Goal: Task Accomplishment & Management: Manage account settings

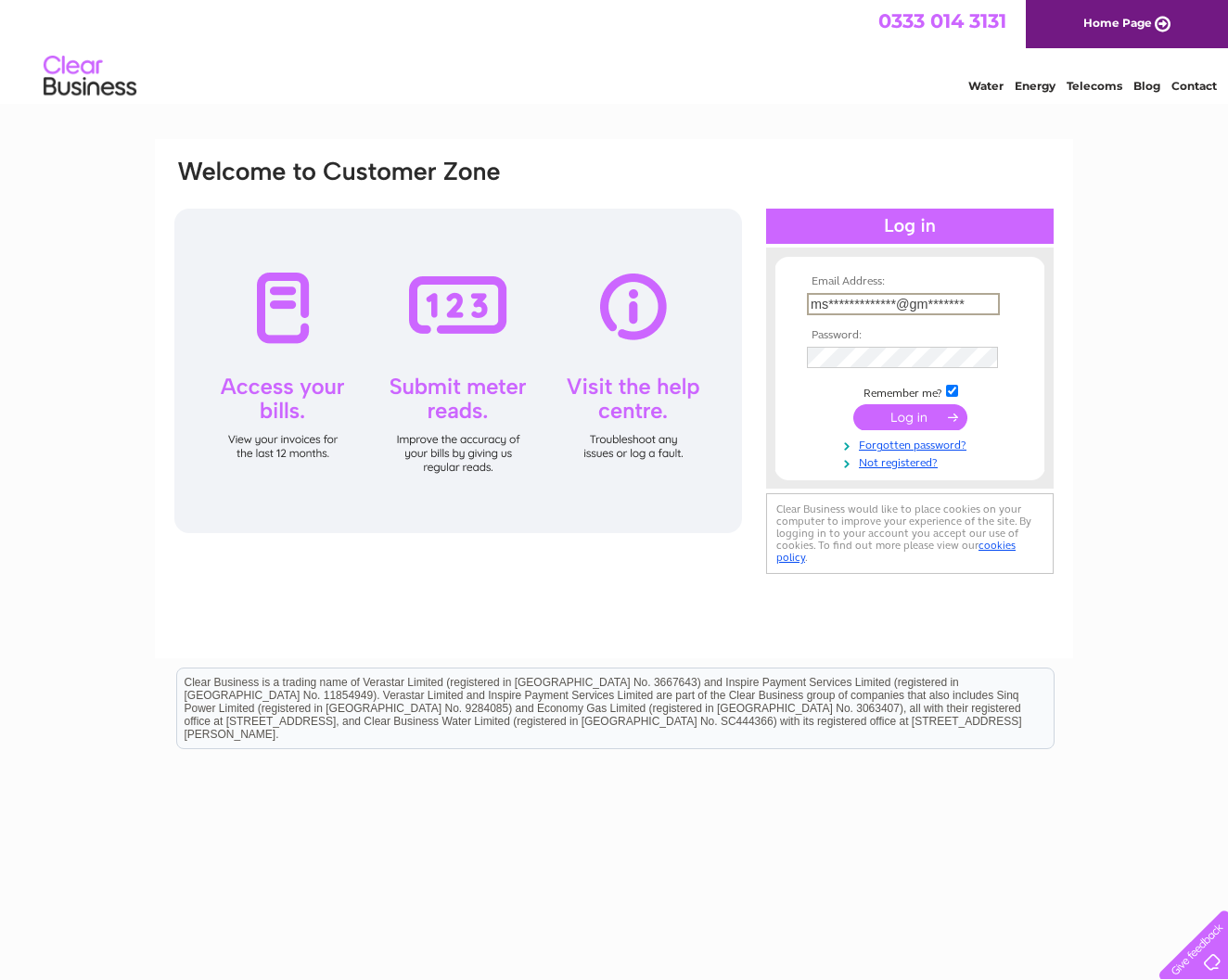
click at [909, 430] on input "submit" at bounding box center [909, 417] width 114 height 26
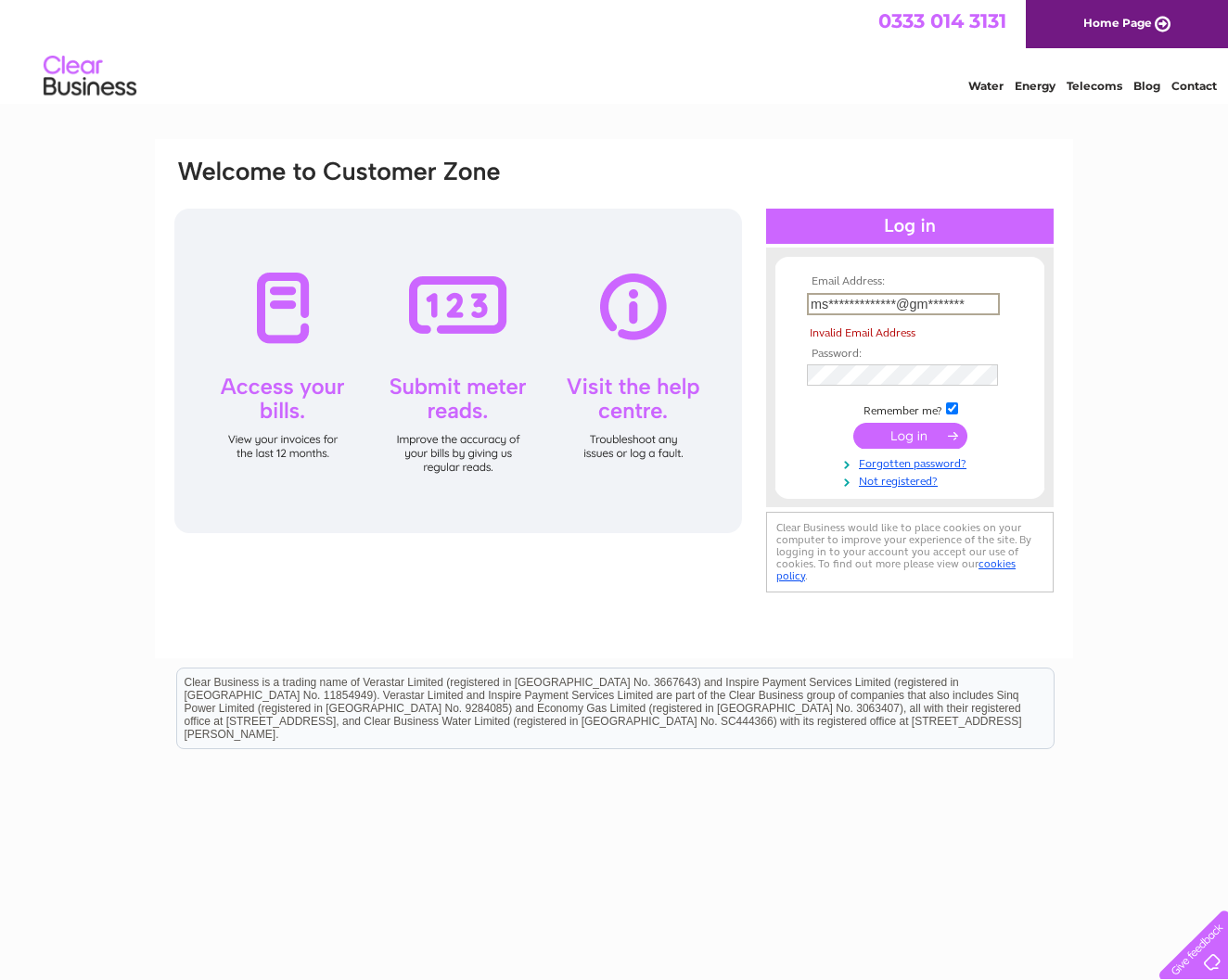
click at [914, 432] on input "submit" at bounding box center [909, 435] width 114 height 26
type input "msartisanbakery@gmail.com"
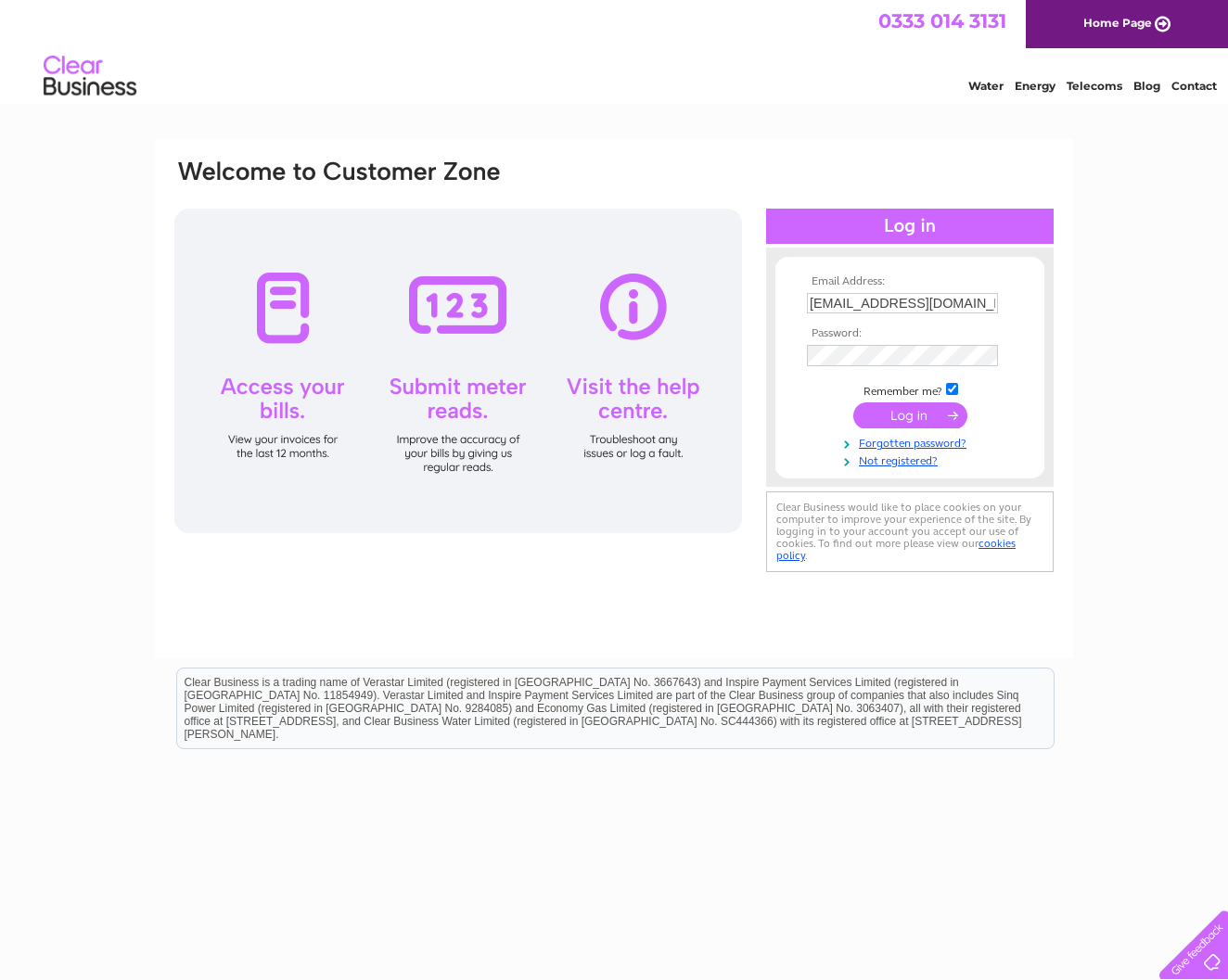
click at [908, 411] on input "submit" at bounding box center [909, 415] width 114 height 26
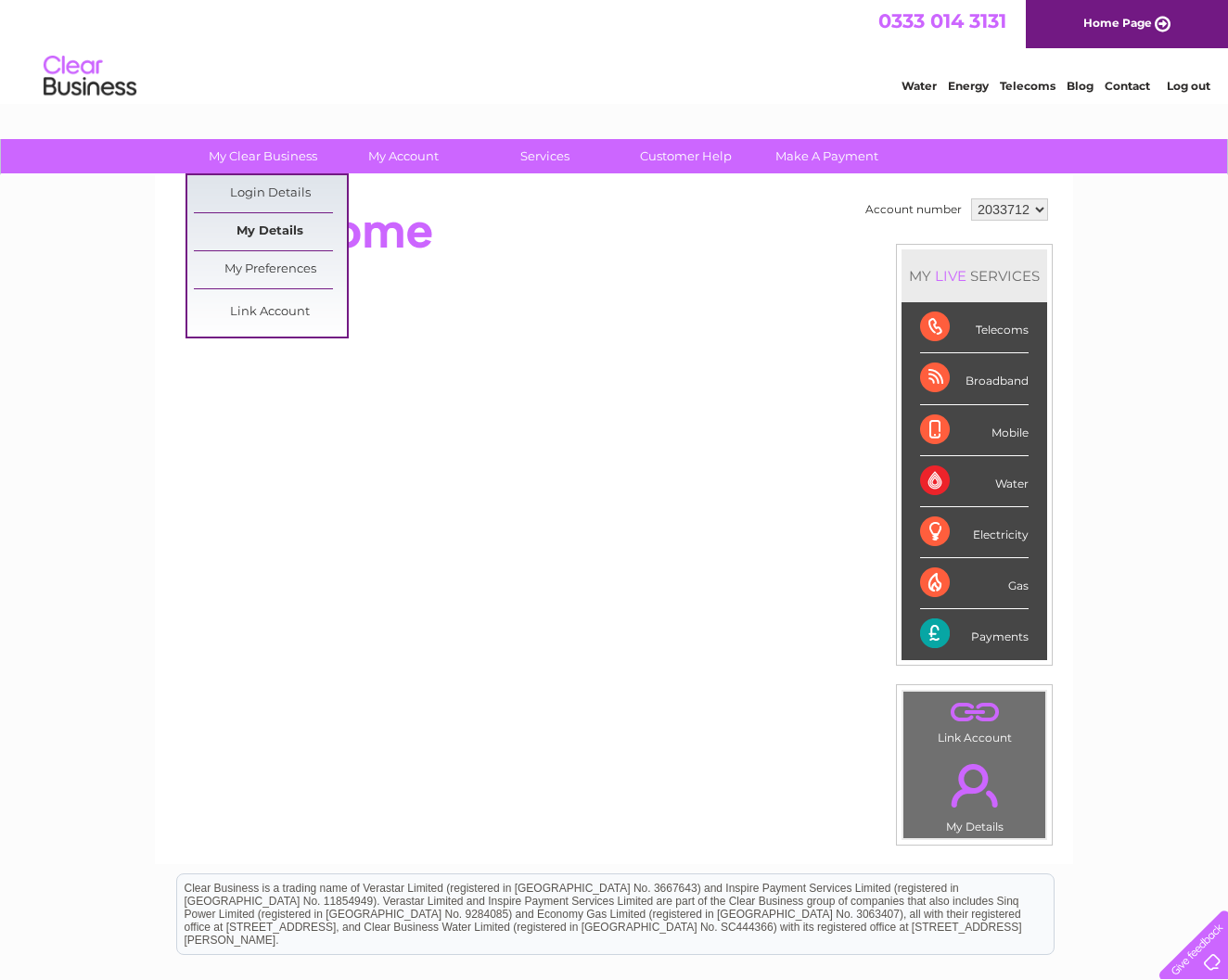
click at [284, 233] on link "My Details" at bounding box center [269, 232] width 153 height 37
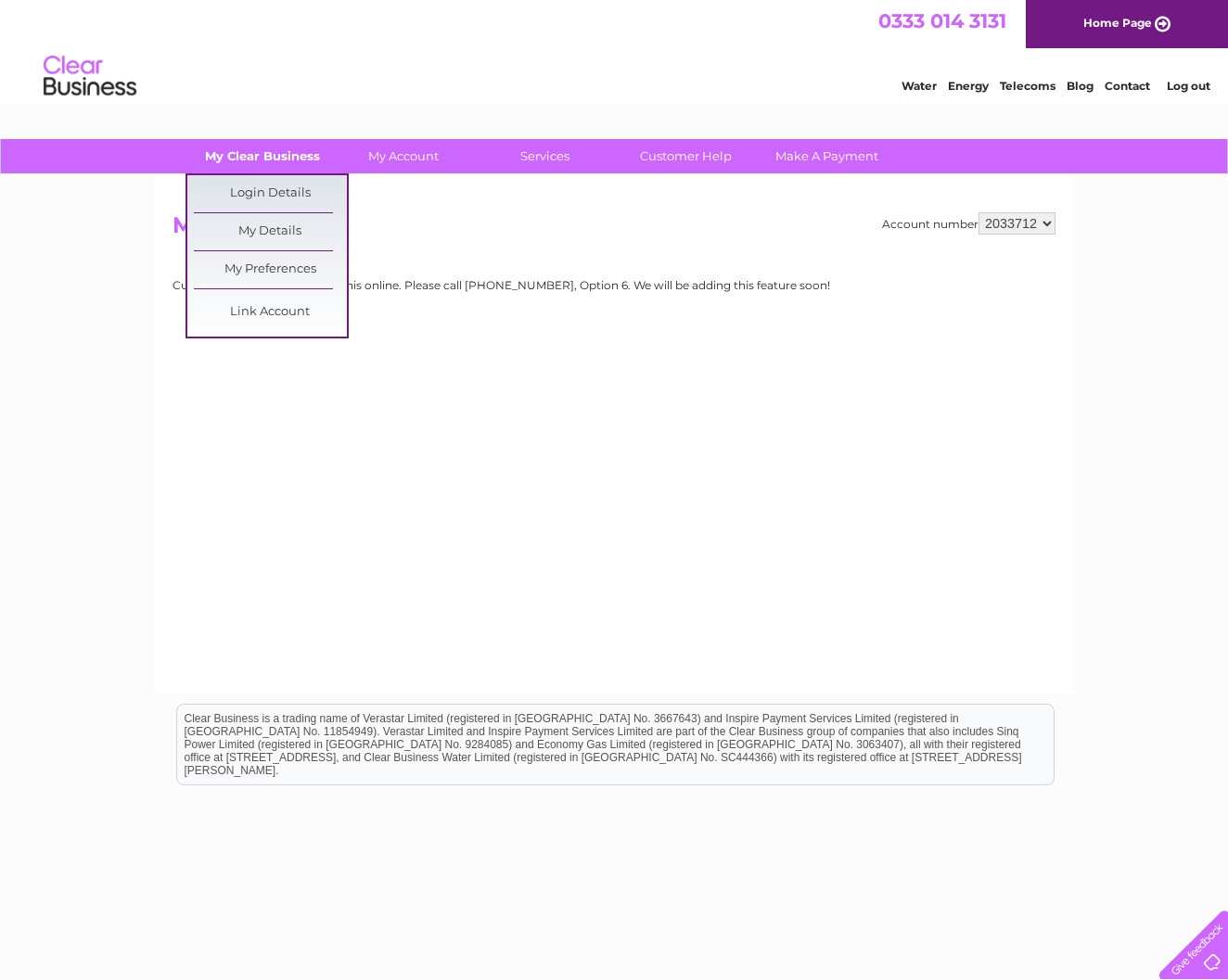
click at [277, 161] on link "My Clear Business" at bounding box center [262, 155] width 153 height 34
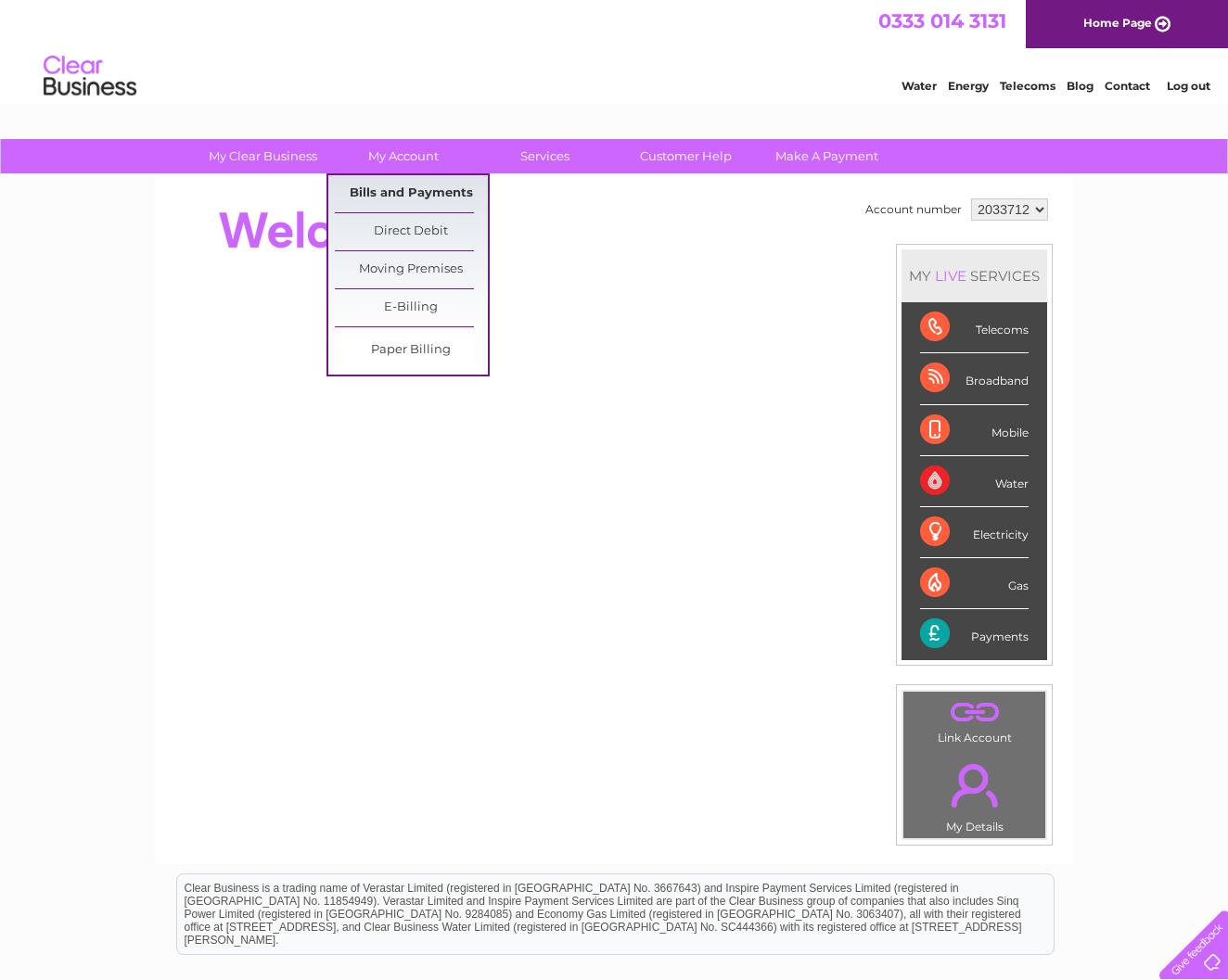
click at [396, 192] on link "Bills and Payments" at bounding box center [411, 193] width 153 height 37
click at [397, 193] on link "Bills and Payments" at bounding box center [411, 193] width 153 height 37
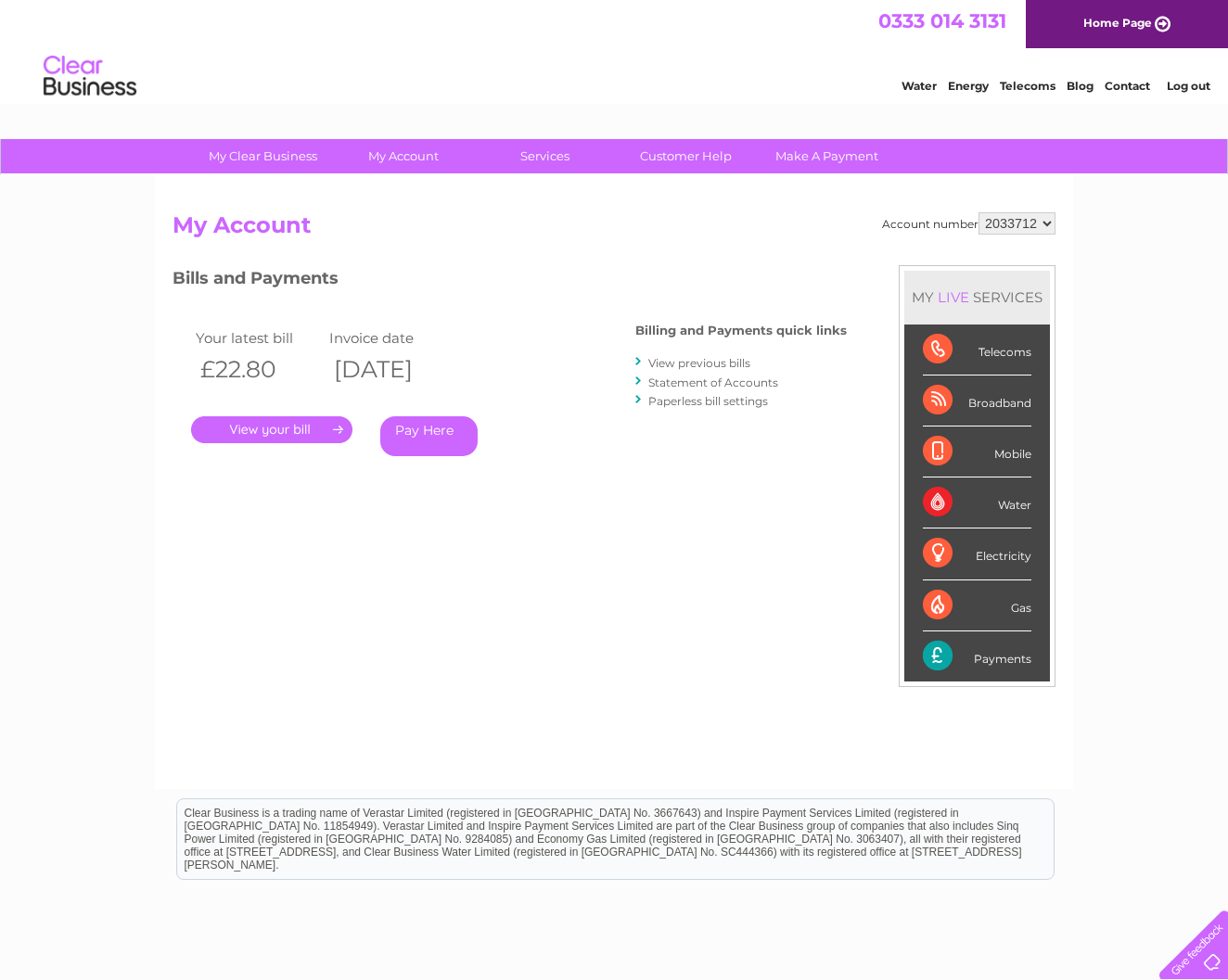
click at [276, 428] on link "." at bounding box center [272, 430] width 161 height 27
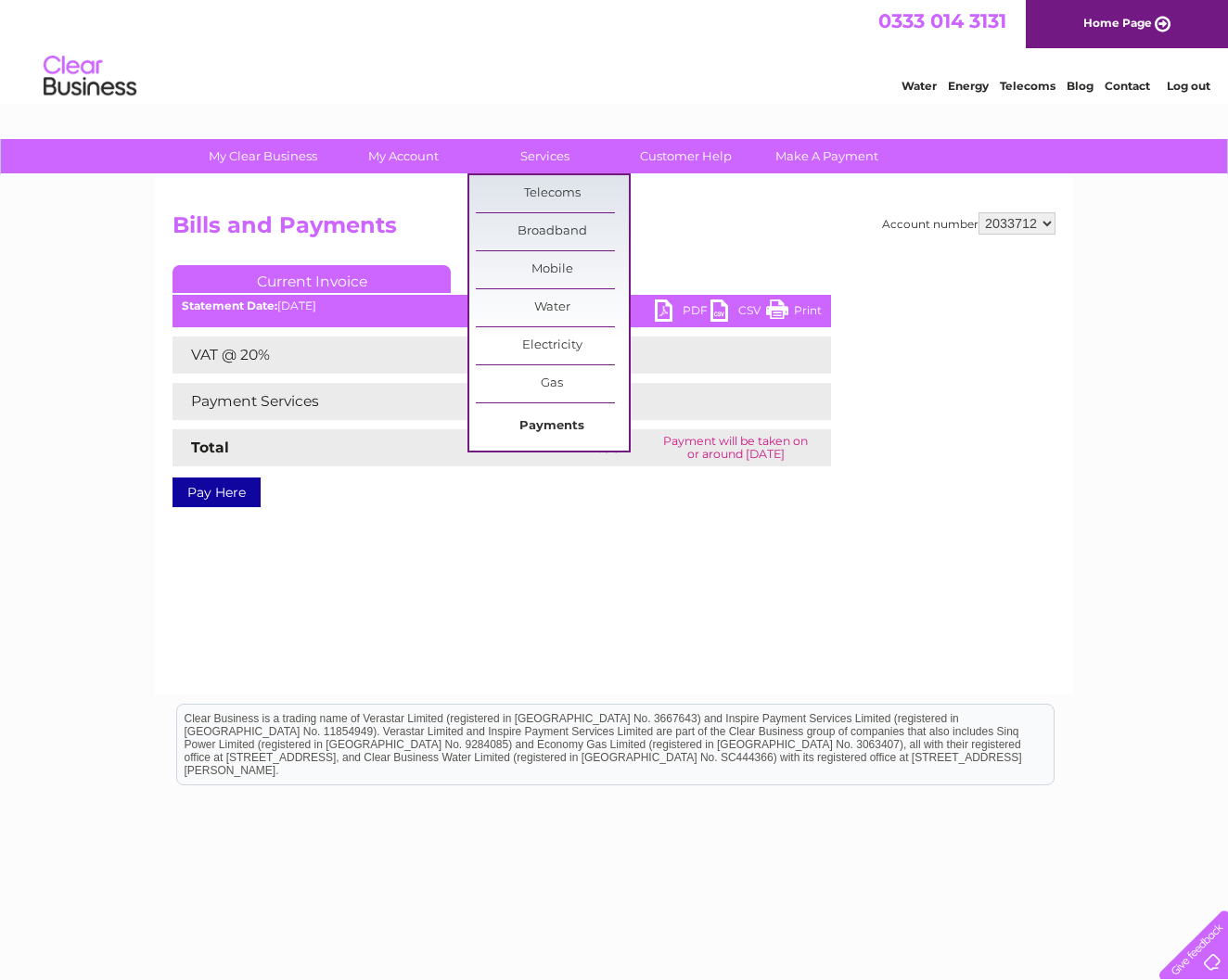
click at [559, 427] on link "Payments" at bounding box center [552, 426] width 153 height 37
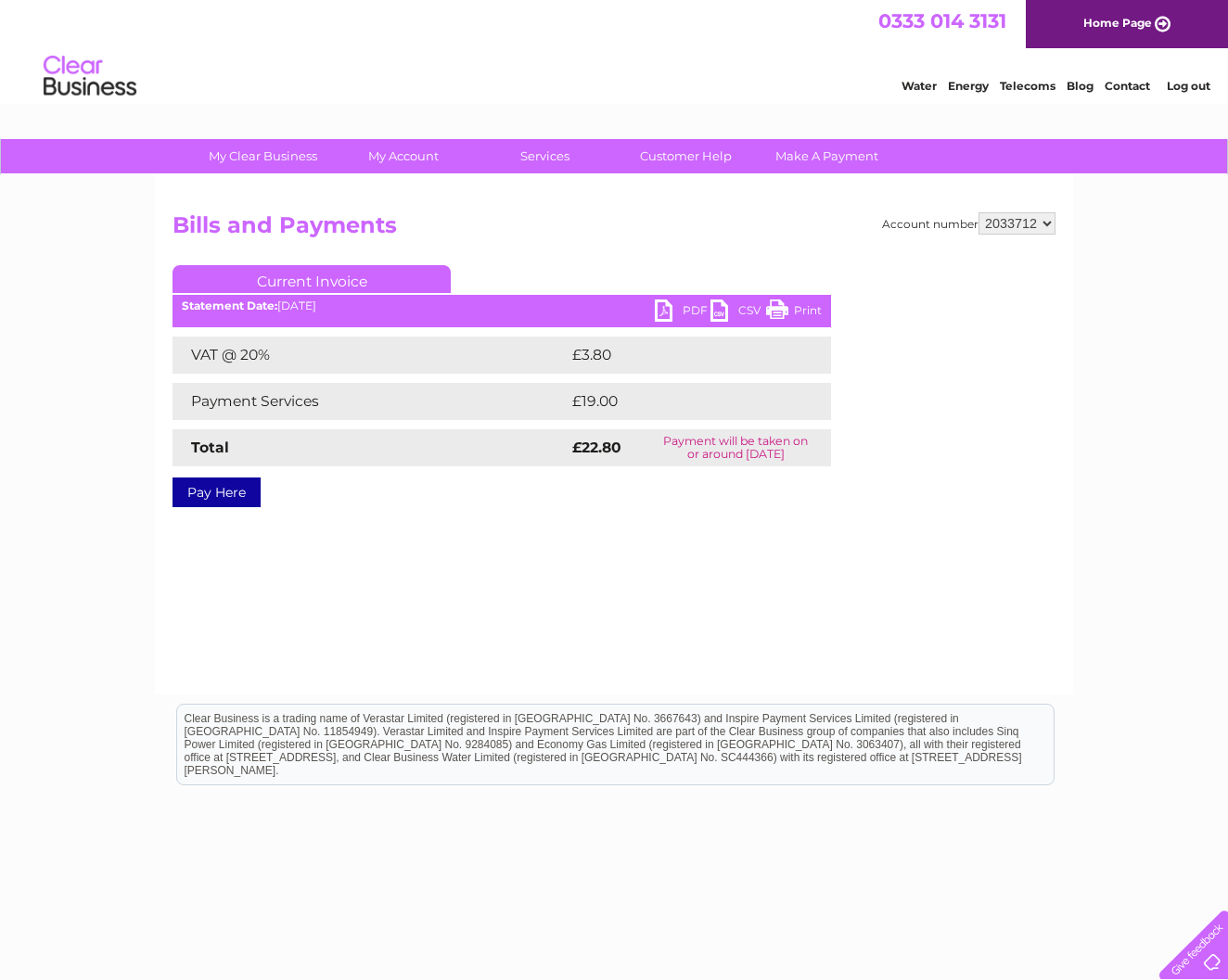
click at [661, 312] on link "PDF" at bounding box center [682, 313] width 55 height 27
